Goal: Navigation & Orientation: Find specific page/section

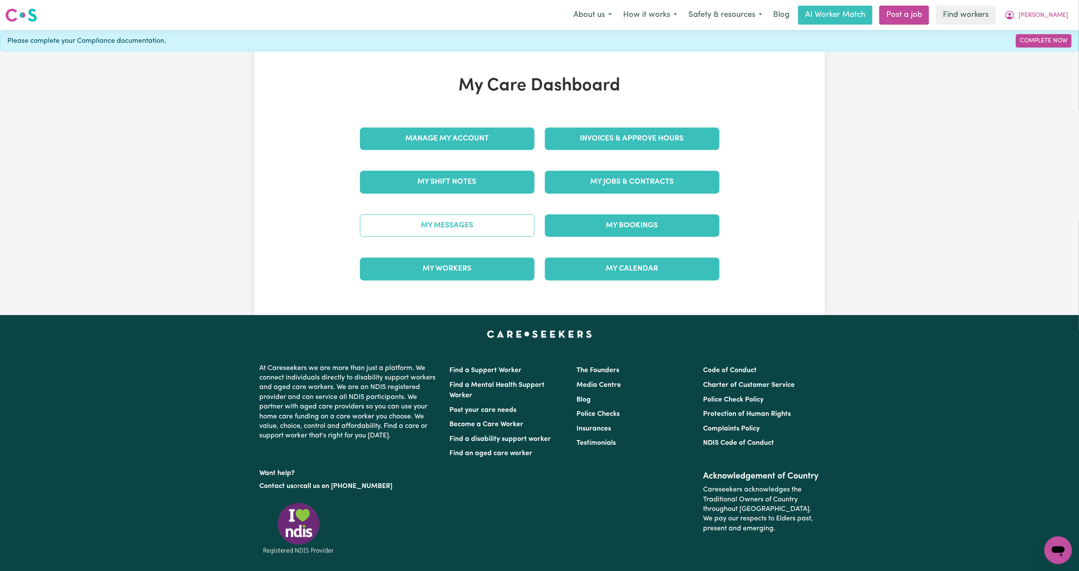
click at [469, 226] on link "My Messages" at bounding box center [447, 225] width 175 height 22
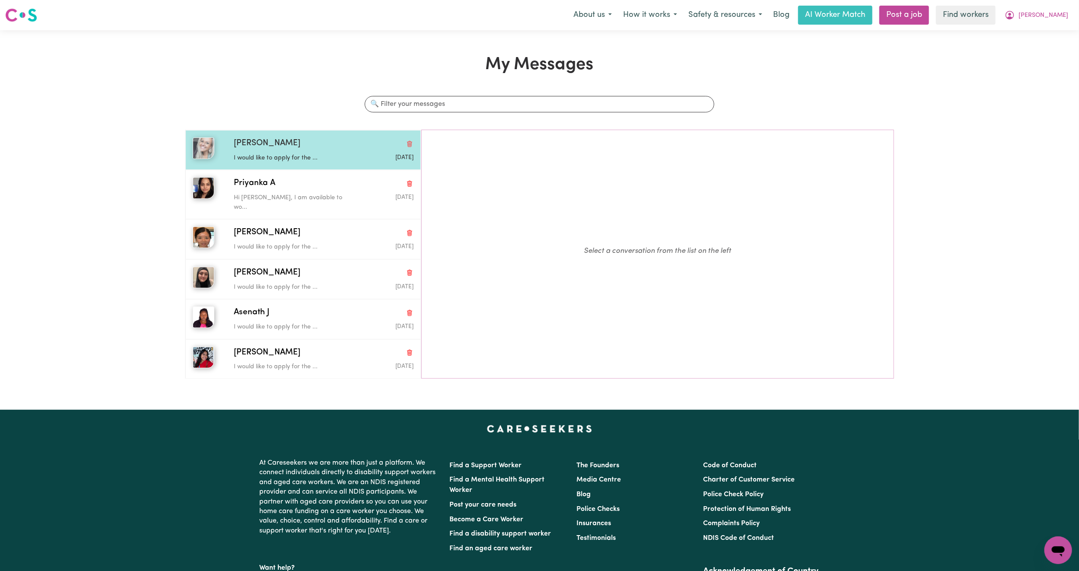
click at [325, 156] on p "I would like to apply for the ..." at bounding box center [294, 158] width 120 height 10
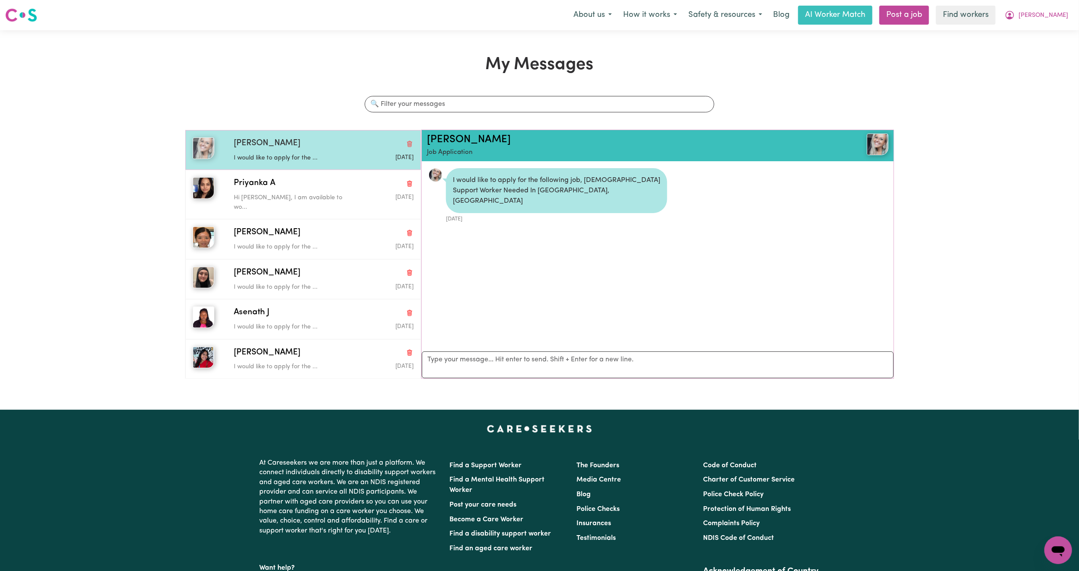
scroll to position [6, 0]
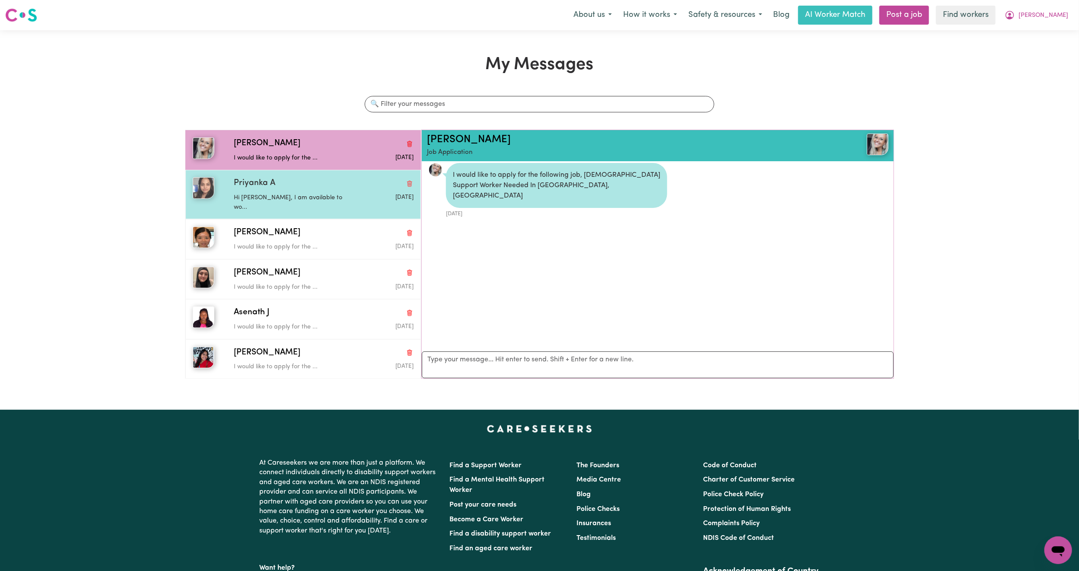
click at [319, 185] on div "Priyanka A" at bounding box center [324, 183] width 180 height 13
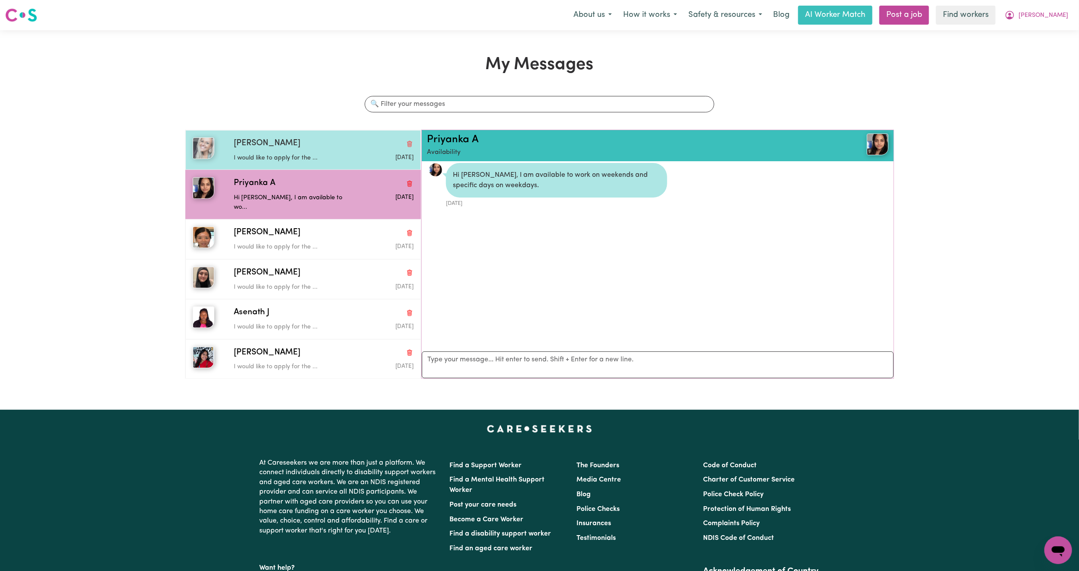
click at [343, 148] on div "[PERSON_NAME]" at bounding box center [324, 143] width 180 height 13
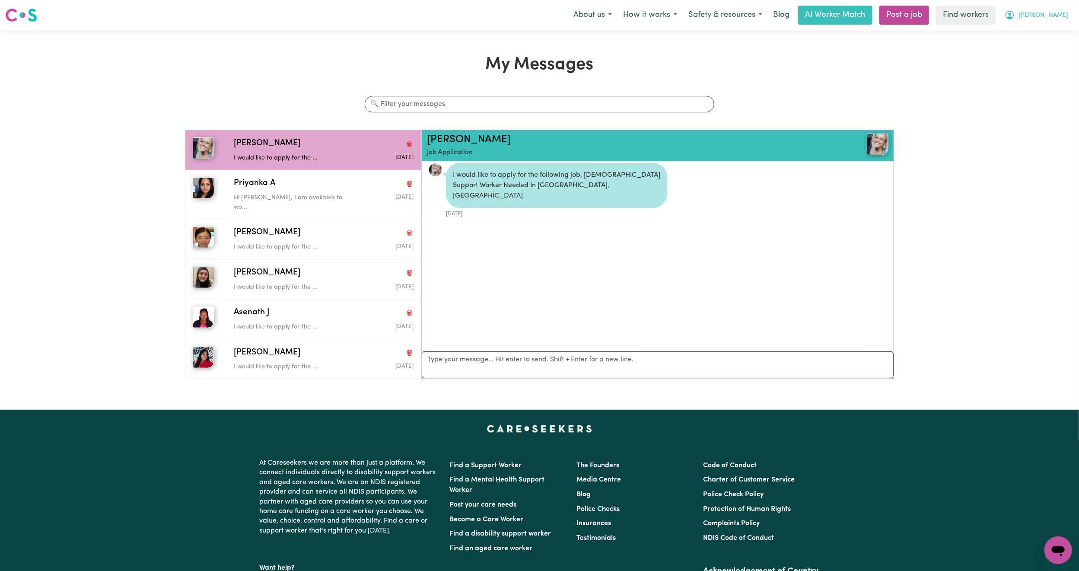
click at [1068, 17] on button "[PERSON_NAME]" at bounding box center [1036, 15] width 75 height 18
click at [1050, 36] on link "My Dashboard" at bounding box center [1039, 34] width 68 height 16
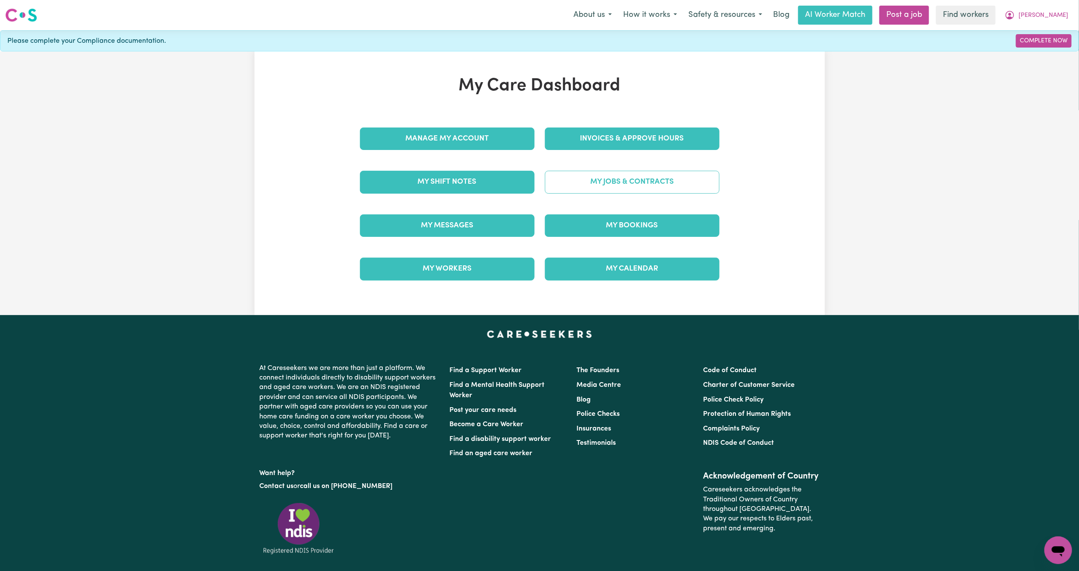
click at [618, 184] on link "My Jobs & Contracts" at bounding box center [632, 182] width 175 height 22
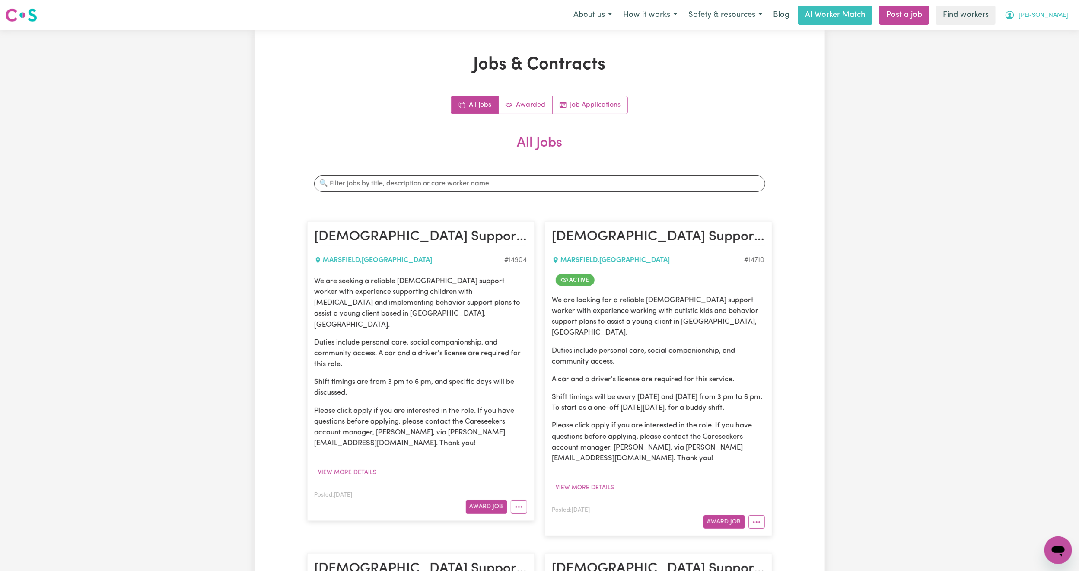
click at [1066, 8] on button "[PERSON_NAME]" at bounding box center [1036, 15] width 75 height 18
click at [1047, 34] on link "My Dashboard" at bounding box center [1039, 34] width 68 height 16
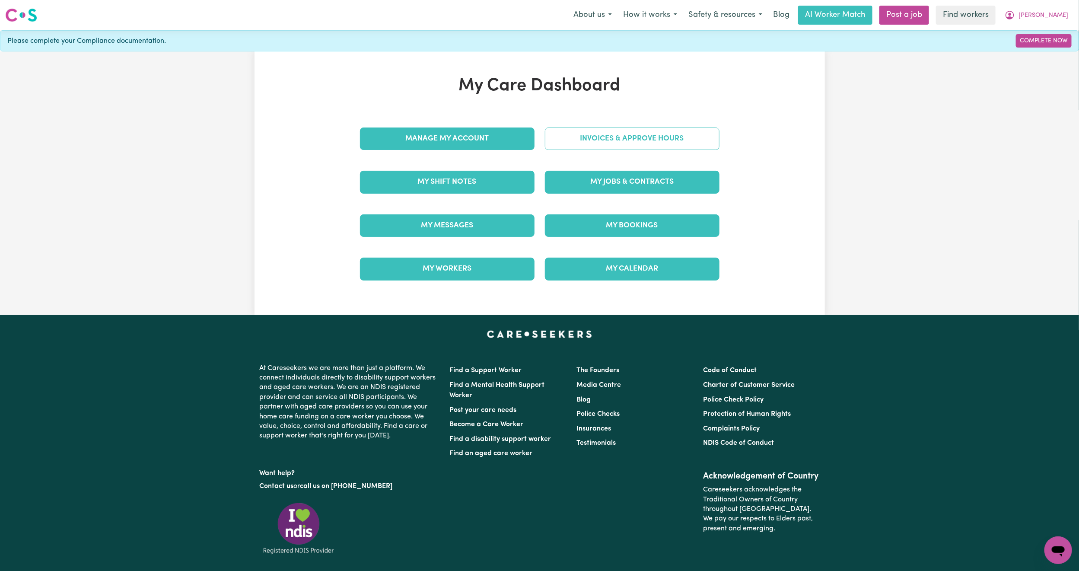
click at [644, 137] on link "Invoices & Approve Hours" at bounding box center [632, 139] width 175 height 22
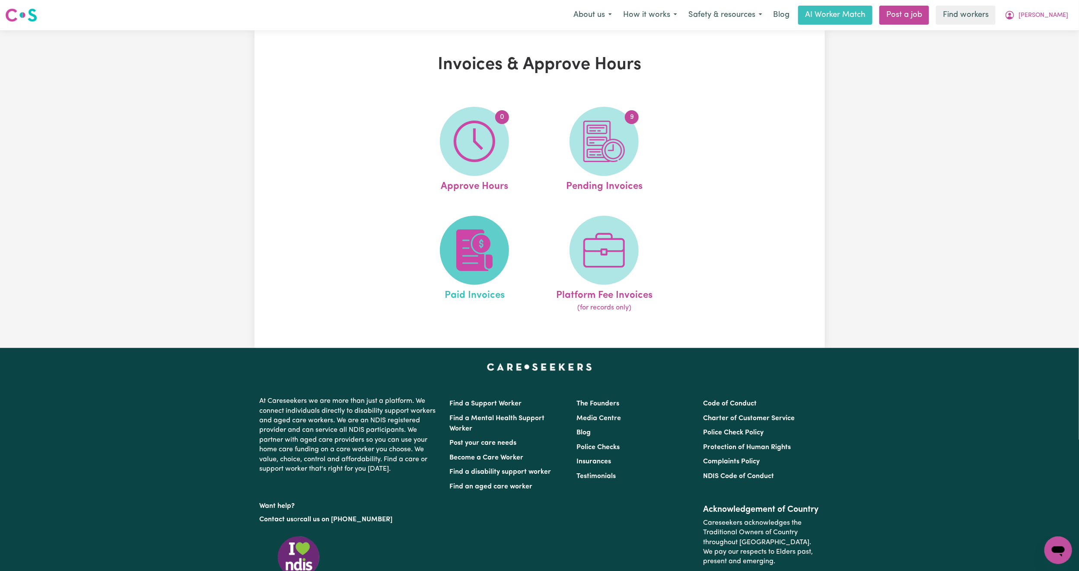
click at [441, 258] on span at bounding box center [474, 250] width 69 height 69
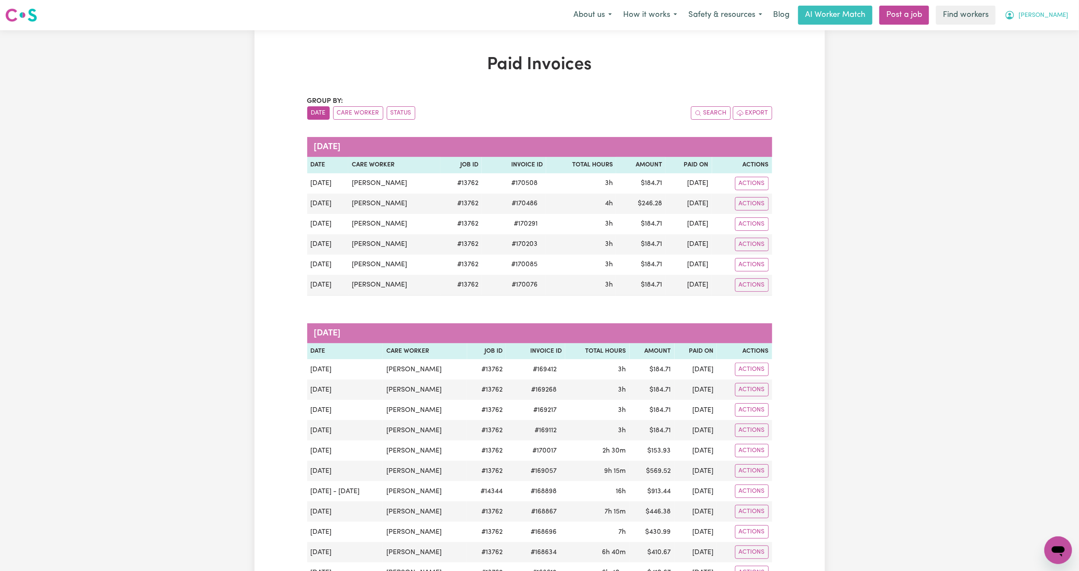
click at [1055, 13] on span "[PERSON_NAME]" at bounding box center [1044, 16] width 50 height 10
click at [1044, 29] on link "My Dashboard" at bounding box center [1039, 34] width 68 height 16
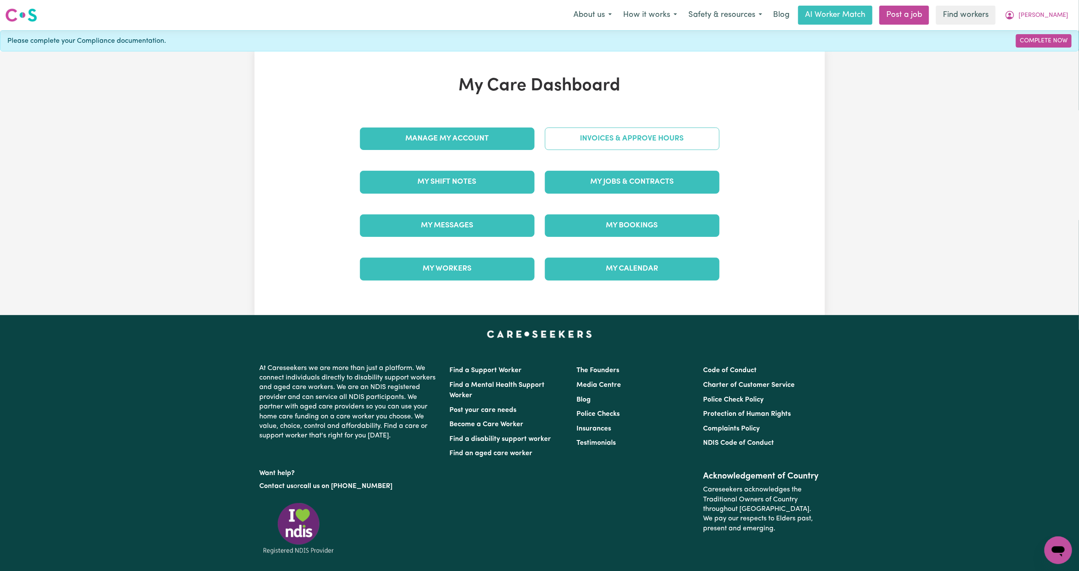
click at [672, 143] on link "Invoices & Approve Hours" at bounding box center [632, 139] width 175 height 22
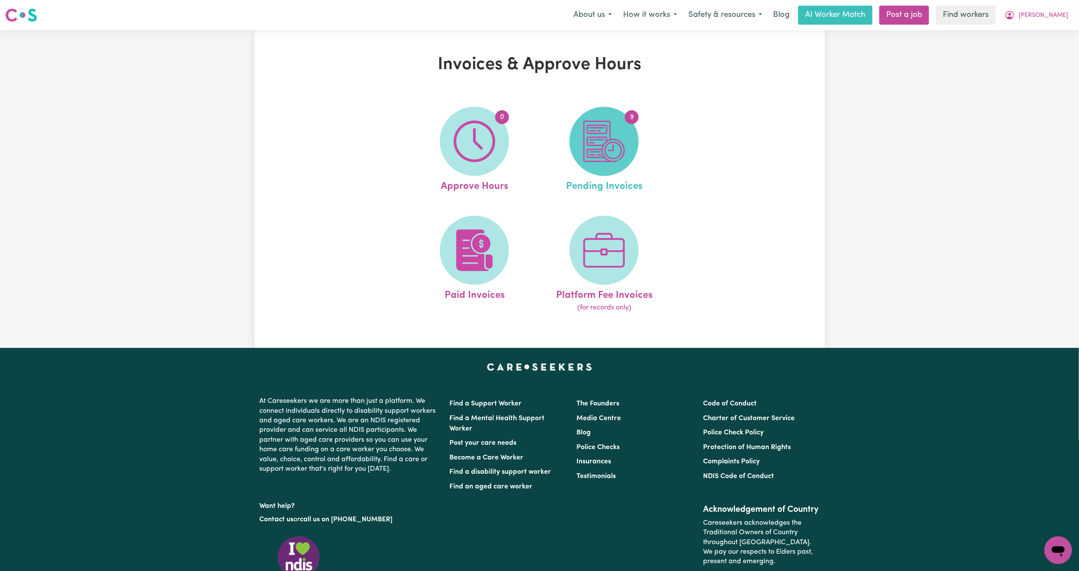
click at [610, 153] on img at bounding box center [603, 141] width 41 height 41
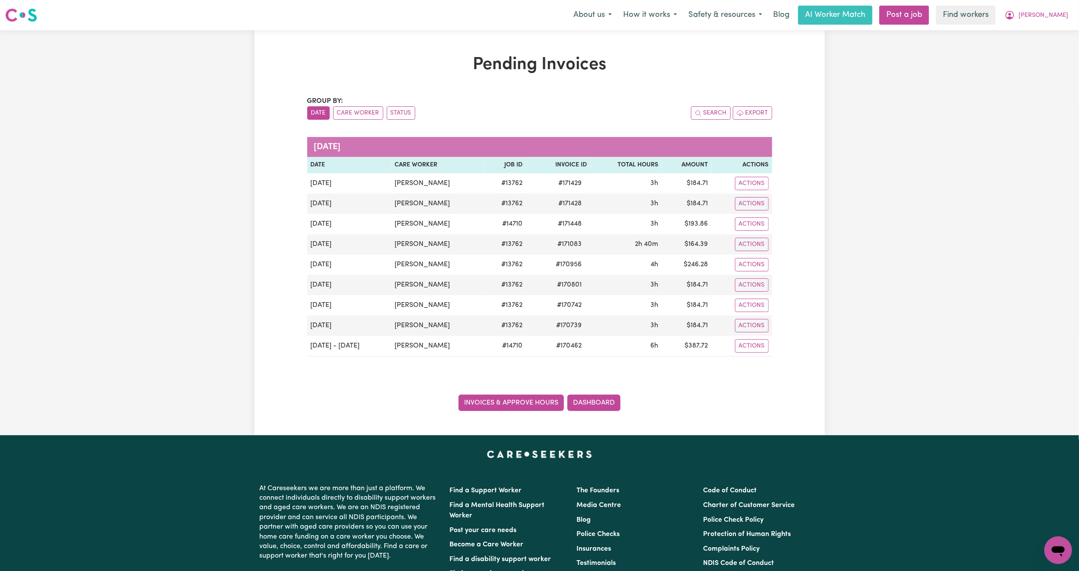
click at [520, 405] on link "Invoices & Approve Hours" at bounding box center [511, 403] width 105 height 16
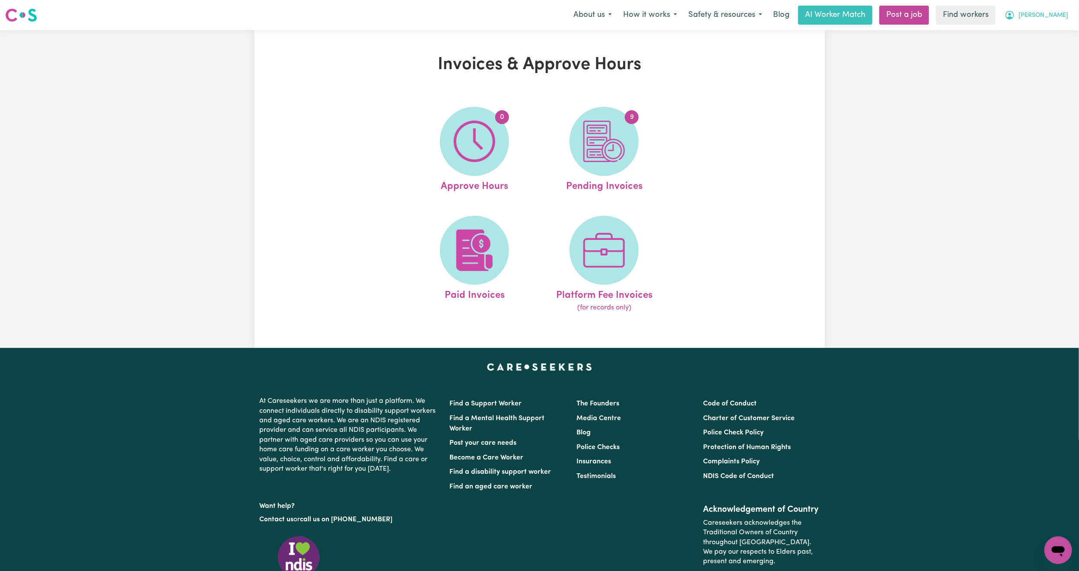
click at [1065, 19] on span "[PERSON_NAME]" at bounding box center [1044, 16] width 50 height 10
click at [1052, 32] on link "My Dashboard" at bounding box center [1039, 34] width 68 height 16
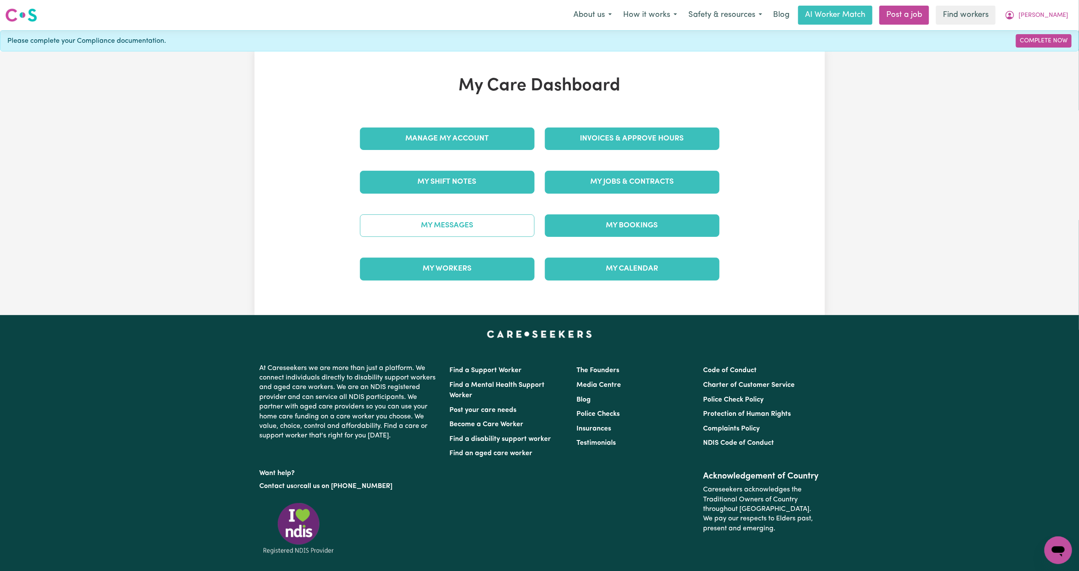
click at [493, 235] on link "My Messages" at bounding box center [447, 225] width 175 height 22
